Goal: Unclear

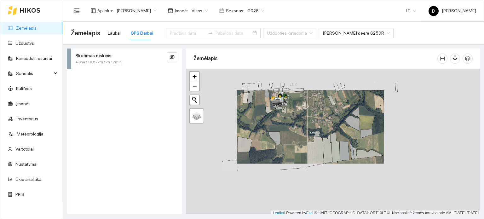
scroll to position [2, 0]
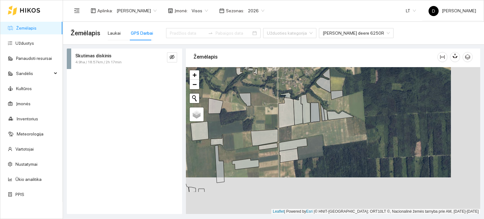
drag, startPoint x: 376, startPoint y: 181, endPoint x: 325, endPoint y: 116, distance: 82.2
click at [325, 116] on div at bounding box center [333, 140] width 294 height 147
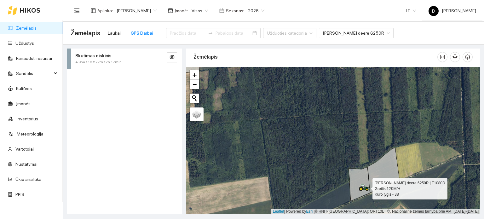
click at [363, 185] on icon at bounding box center [362, 187] width 3 height 4
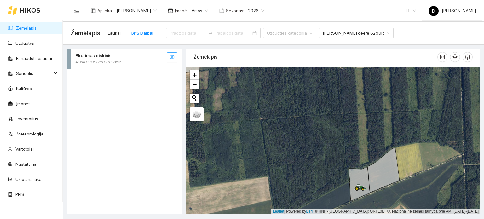
click at [170, 57] on icon "eye-invisible" at bounding box center [172, 57] width 5 height 4
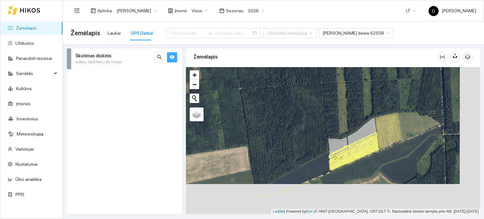
drag, startPoint x: 333, startPoint y: 165, endPoint x: 309, endPoint y: 130, distance: 42.0
click at [309, 130] on div at bounding box center [333, 140] width 294 height 147
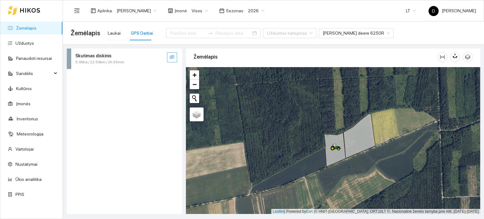
click at [170, 58] on icon "eye-invisible" at bounding box center [172, 57] width 5 height 4
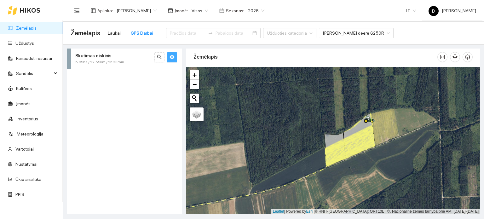
click at [171, 60] on span "eye" at bounding box center [172, 58] width 5 height 6
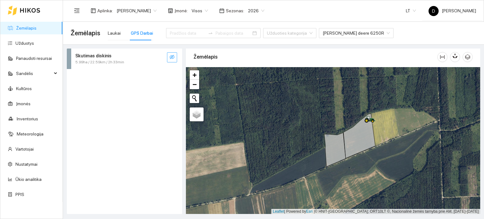
click at [171, 60] on span "eye-invisible" at bounding box center [172, 58] width 5 height 6
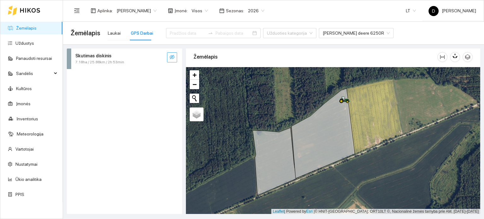
click at [171, 54] on button "button" at bounding box center [172, 57] width 10 height 10
